Goal: Task Accomplishment & Management: Use online tool/utility

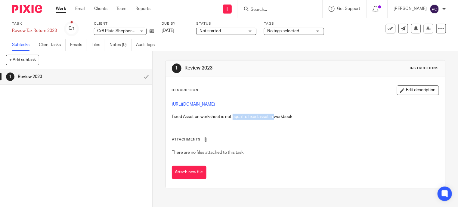
drag, startPoint x: 232, startPoint y: 114, endPoint x: 274, endPoint y: 115, distance: 42.2
click at [274, 115] on p "Fixed Asset on worksheet is not equal to fixed asset in workbook" at bounding box center [305, 117] width 267 height 6
click at [61, 9] on link "Work" at bounding box center [61, 9] width 11 height 6
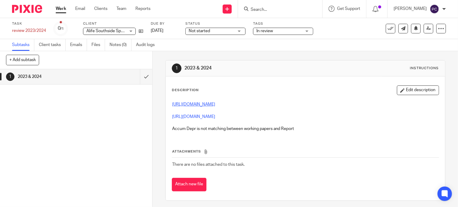
click at [214, 105] on link "https://3.basecamp.com/5341776/buckets/37085760/vaults/8050624174" at bounding box center [193, 104] width 43 height 4
